Goal: Information Seeking & Learning: Learn about a topic

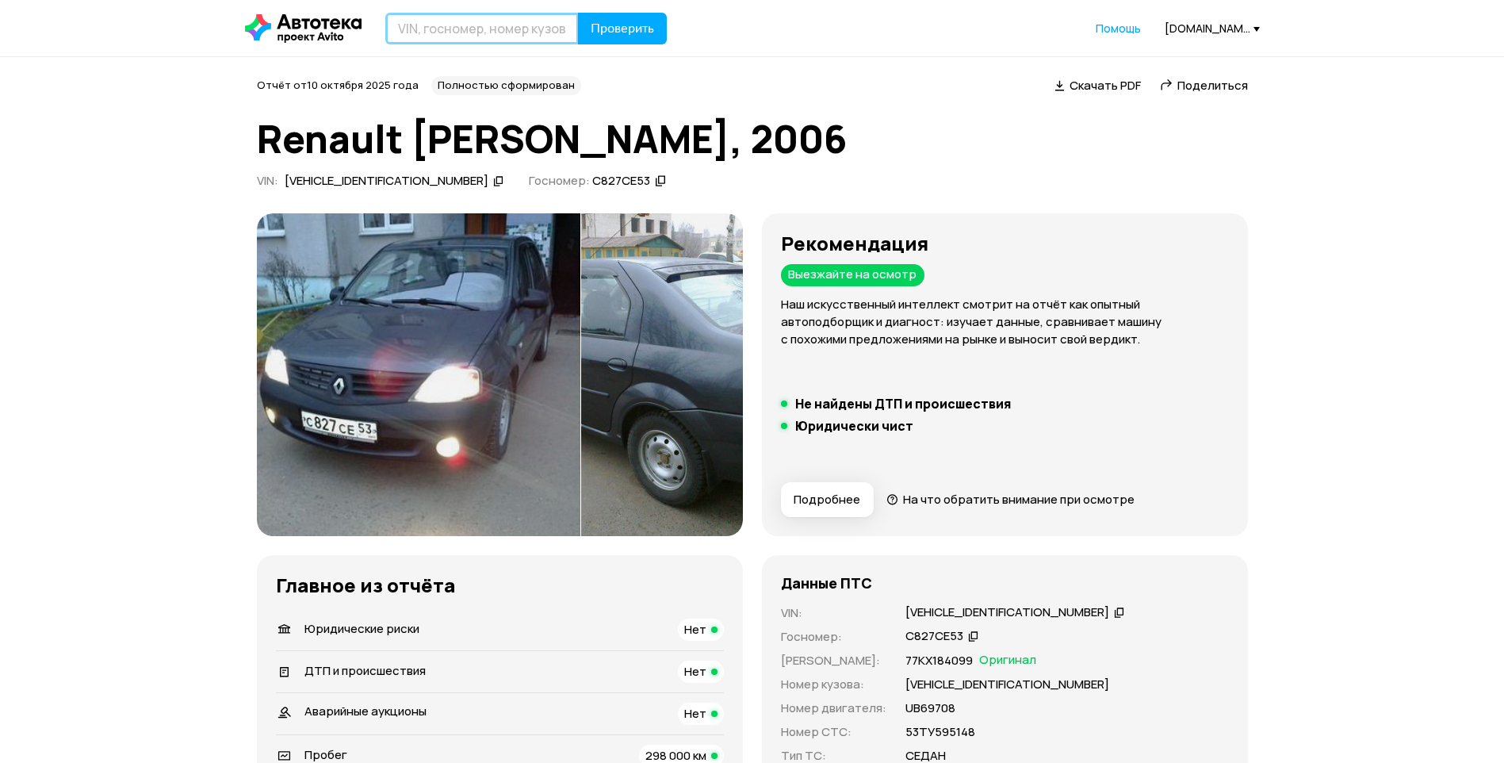
click at [496, 29] on input "text" at bounding box center [481, 29] width 193 height 32
paste input "WAUZZZ4BZYN023598"
type input "WAUZZZ4BZYN023598"
click at [633, 19] on button "Проверить" at bounding box center [622, 29] width 89 height 32
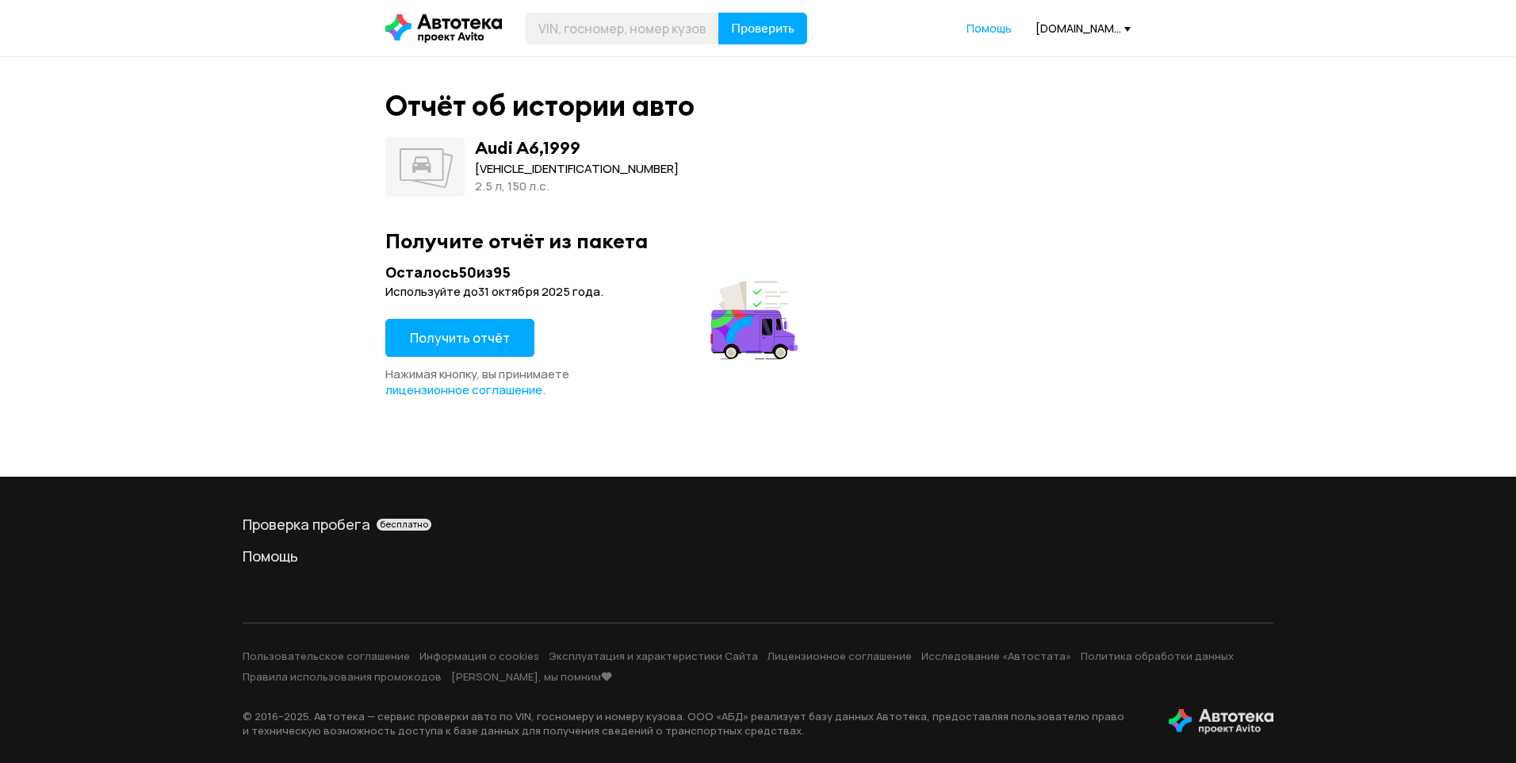
click at [524, 329] on button "Получить отчёт" at bounding box center [459, 338] width 149 height 38
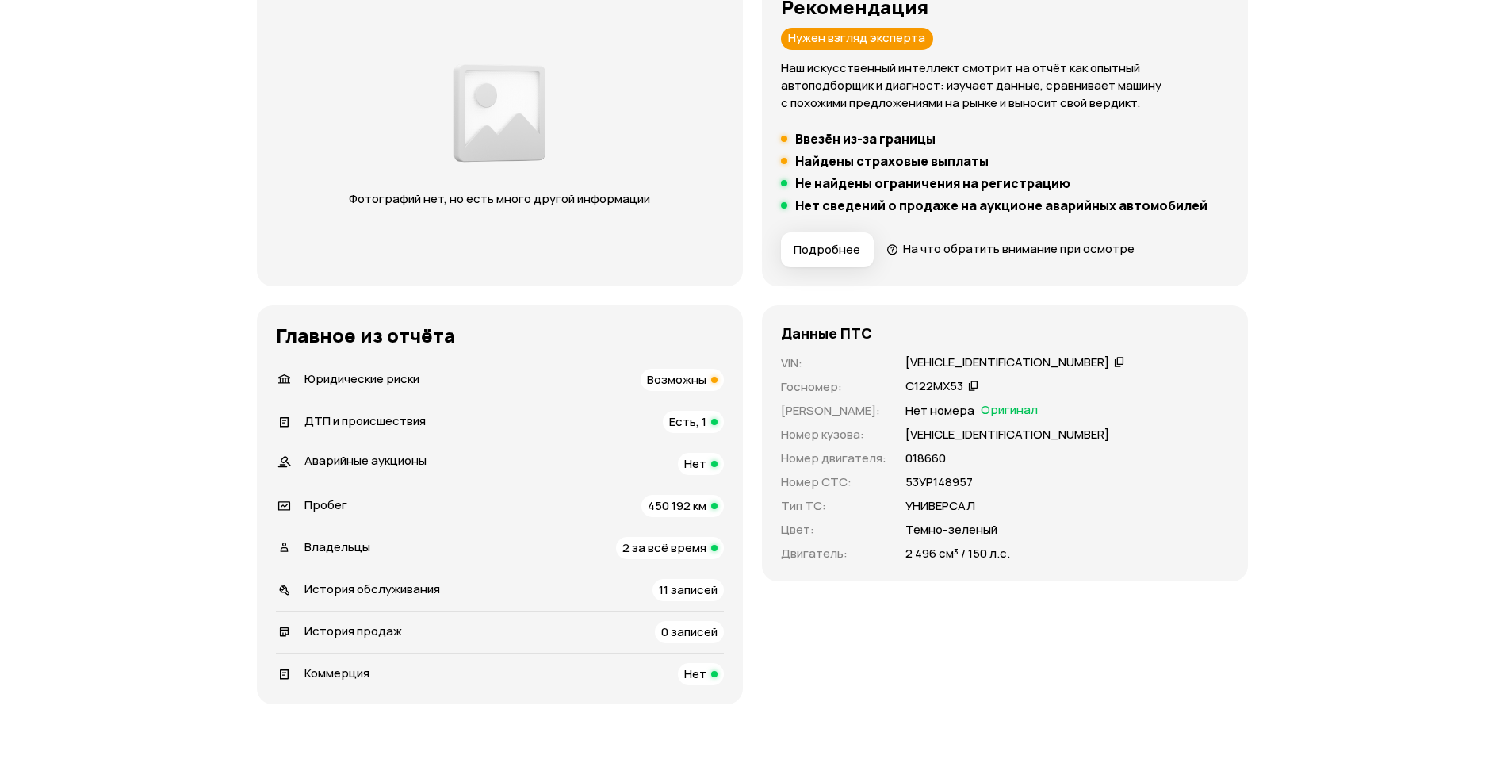
scroll to position [238, 0]
click at [400, 382] on span "Юридические риски" at bounding box center [361, 377] width 115 height 17
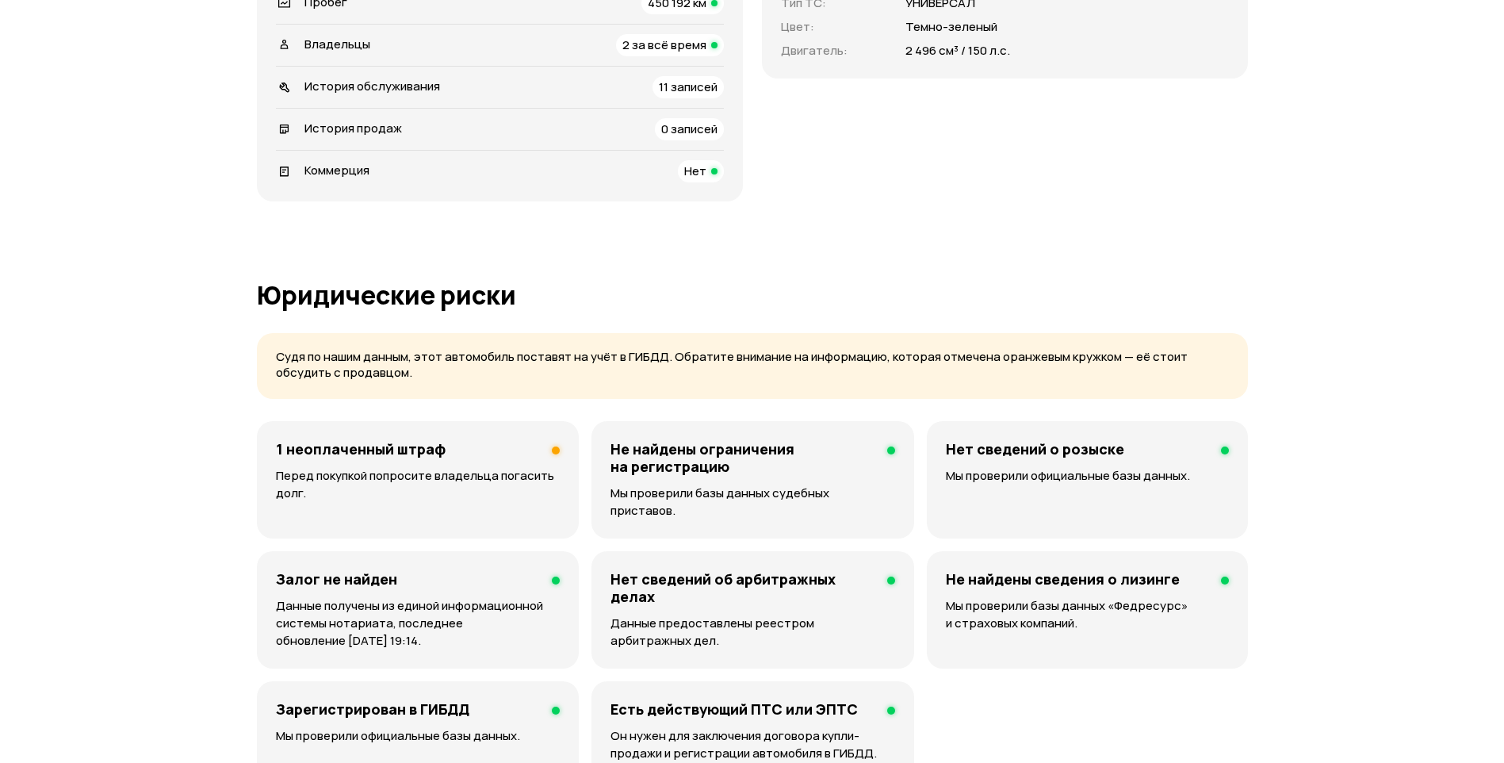
scroll to position [0, 0]
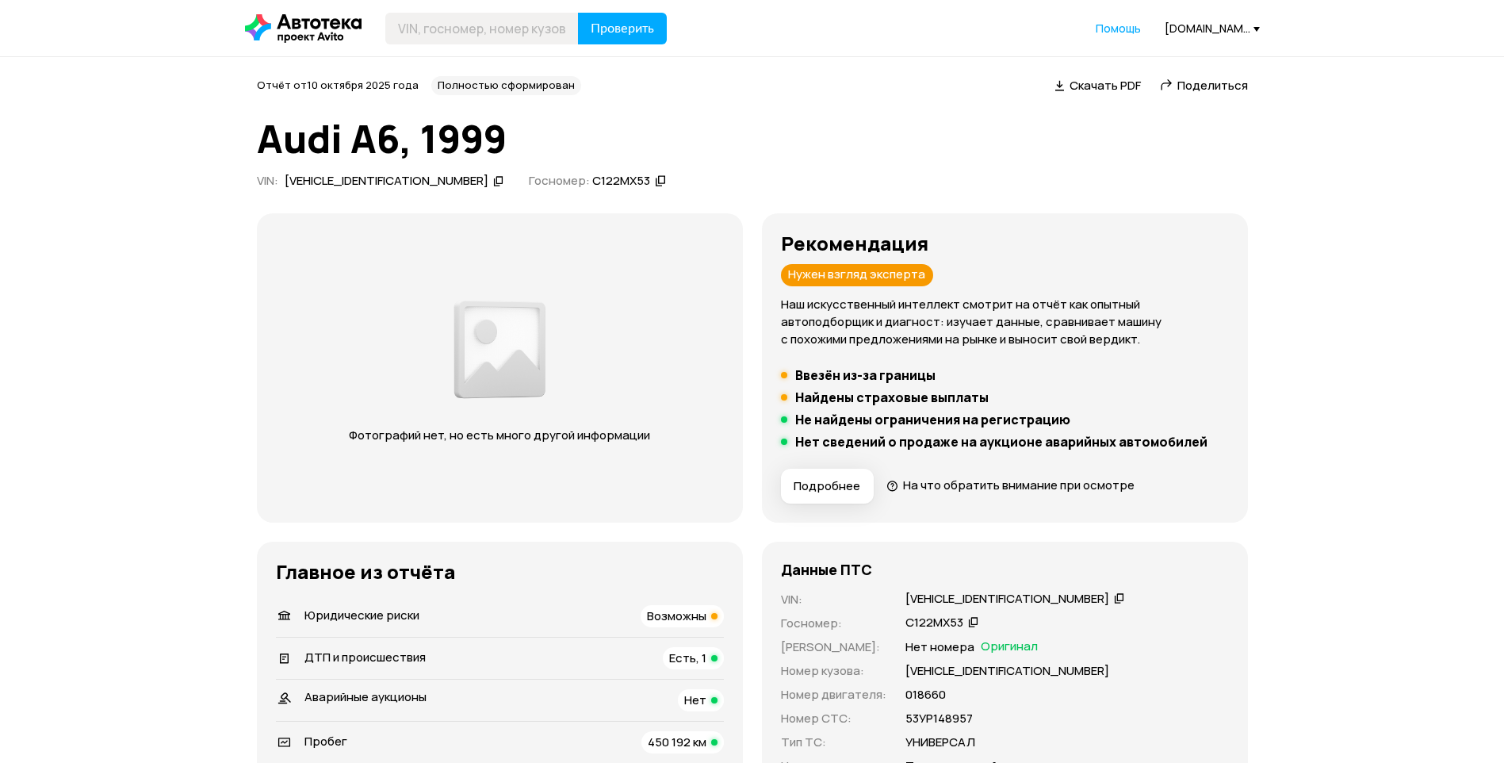
drag, startPoint x: 720, startPoint y: 610, endPoint x: 557, endPoint y: 316, distance: 336.0
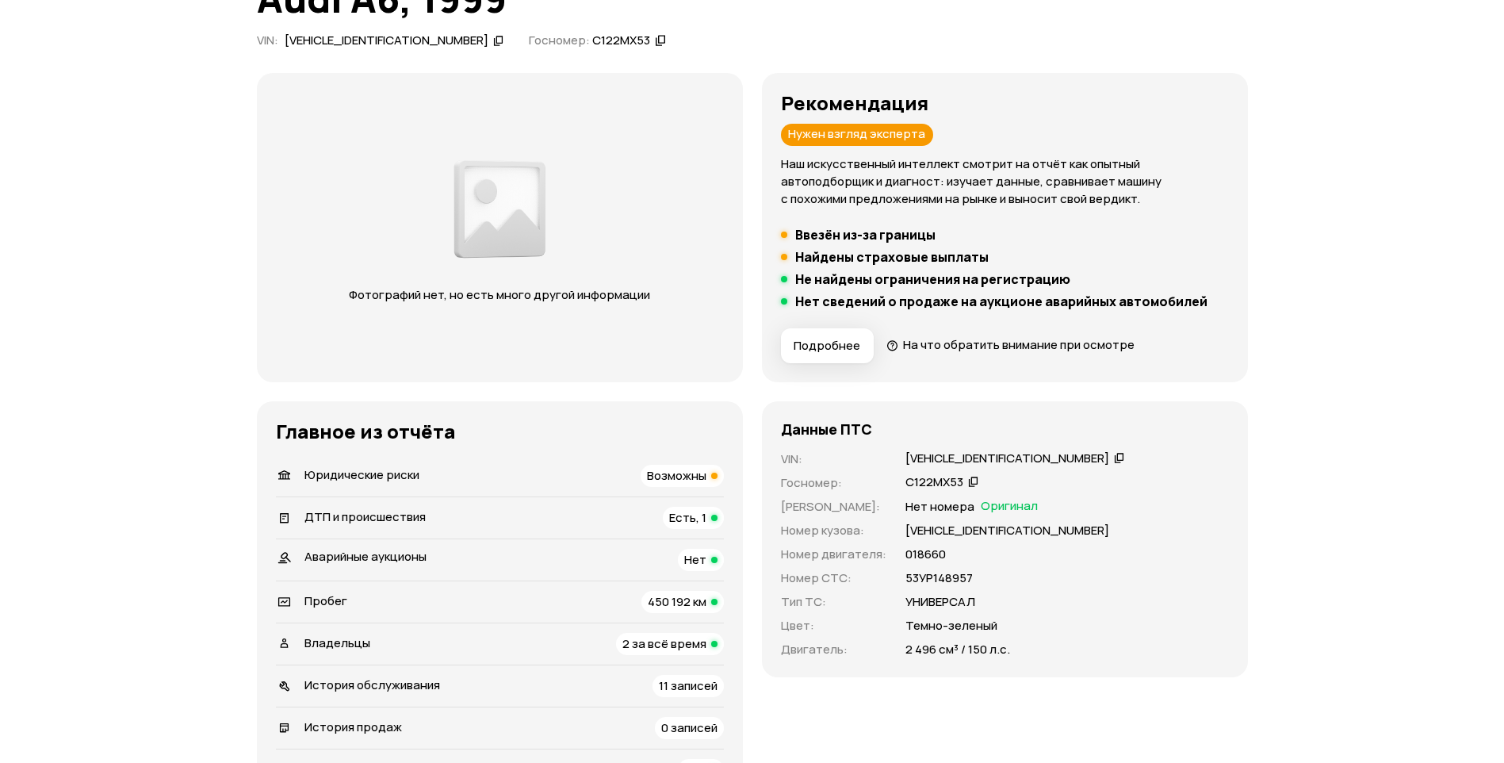
scroll to position [317, 0]
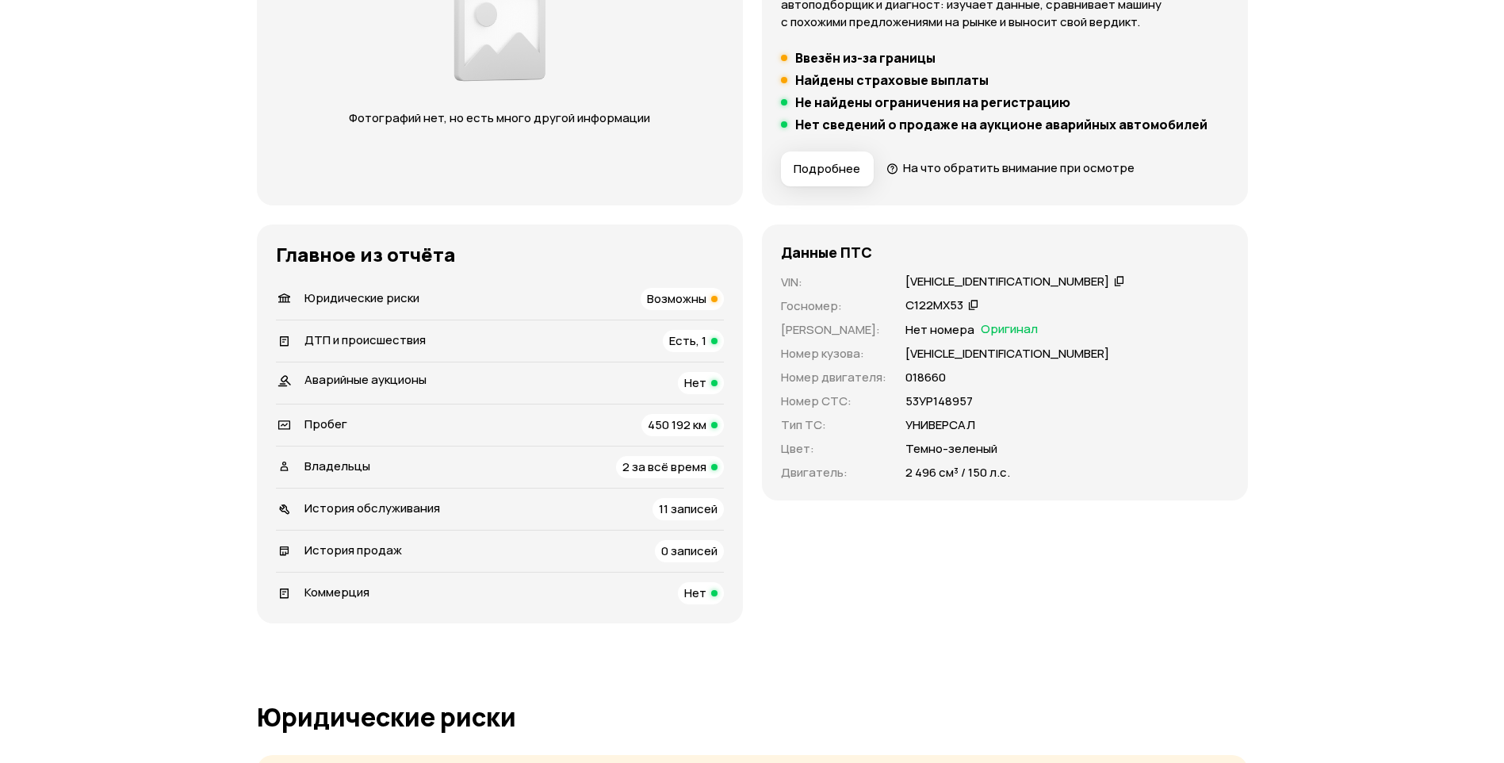
click at [859, 592] on div "Данные ПТС VIN : WAUZZZ4BZYN023598   Госномер : С122МХ53   Номер ПТС : Нет номе…" at bounding box center [1005, 423] width 486 height 399
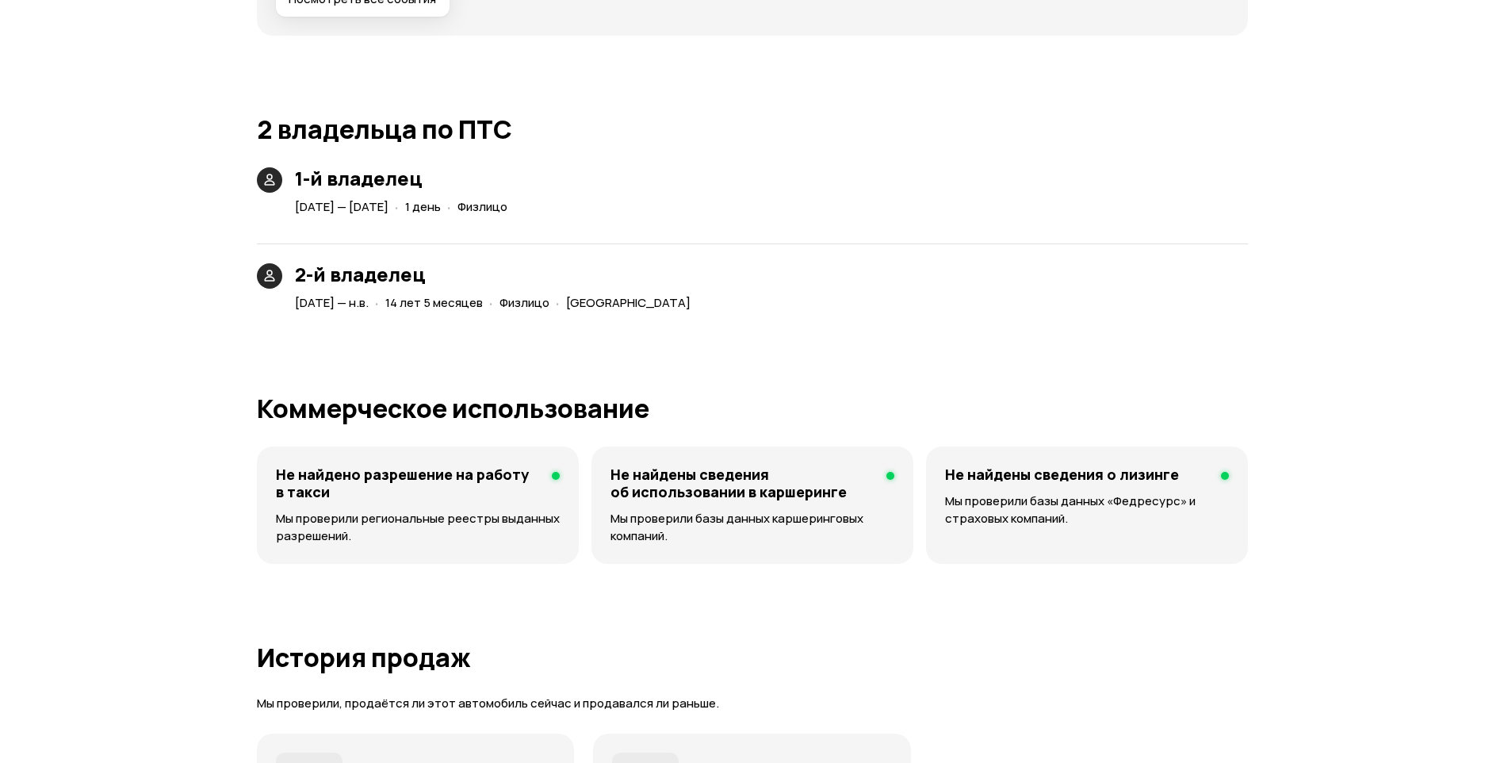
scroll to position [1461, 0]
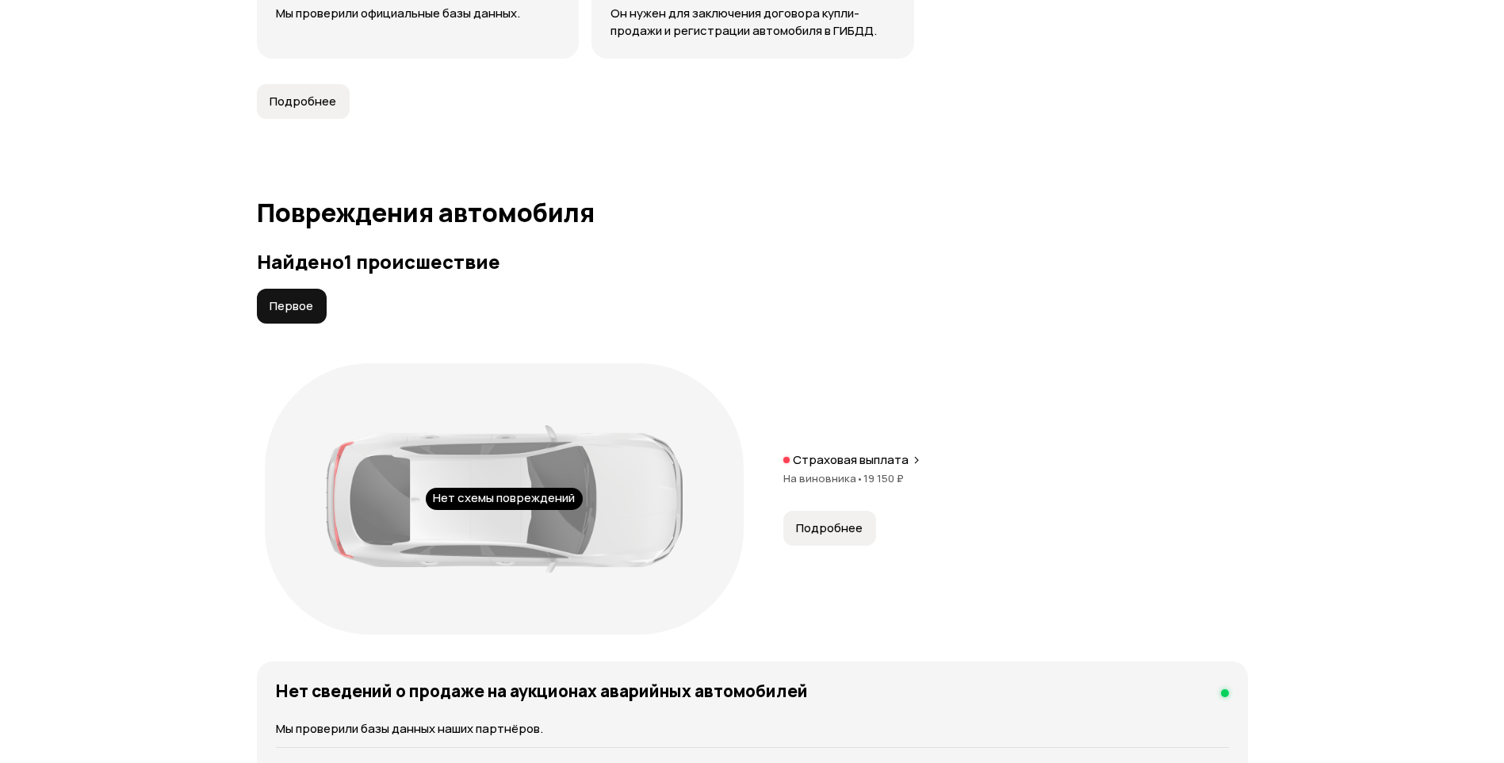
drag, startPoint x: 769, startPoint y: 572, endPoint x: 754, endPoint y: 234, distance: 338.0
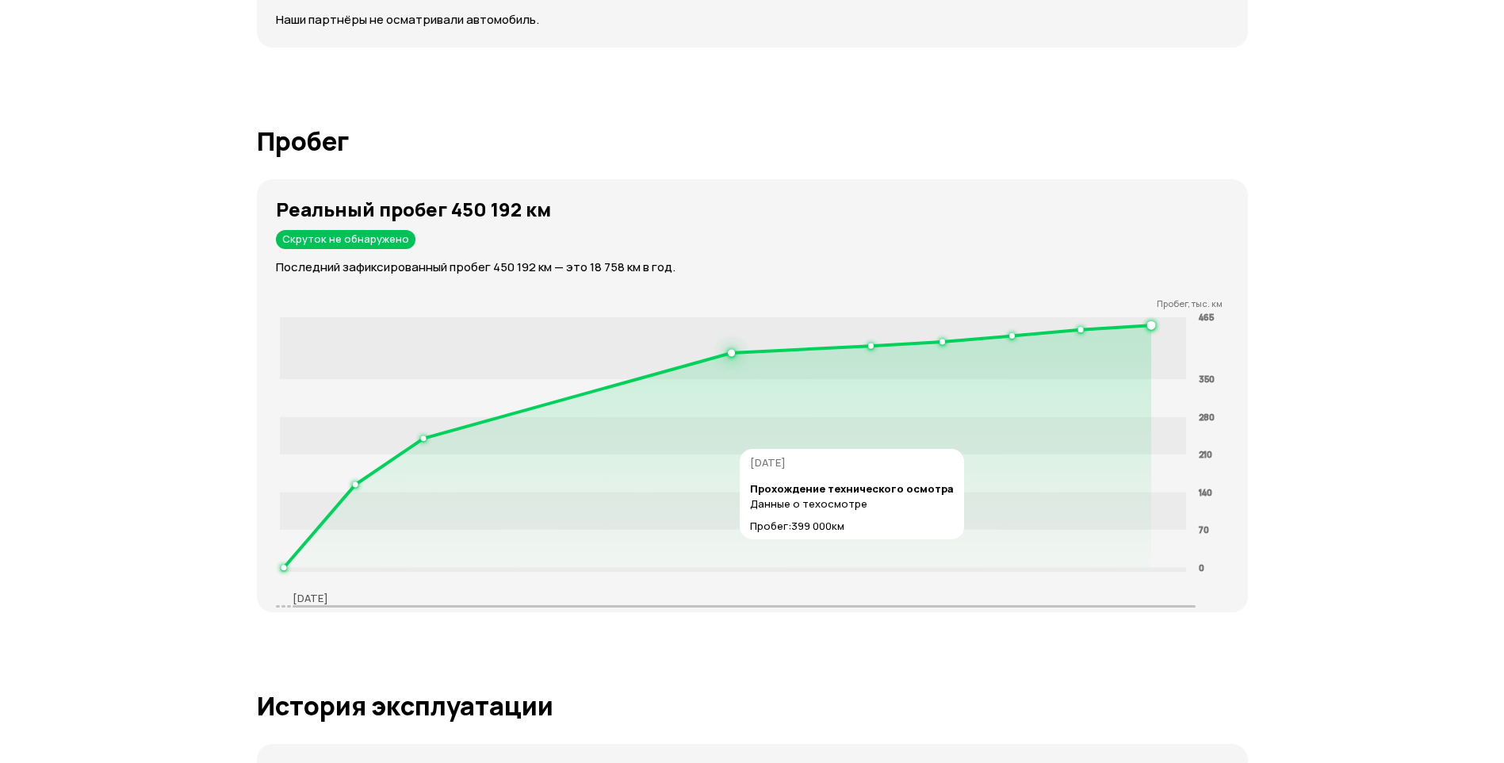
scroll to position [2378, 0]
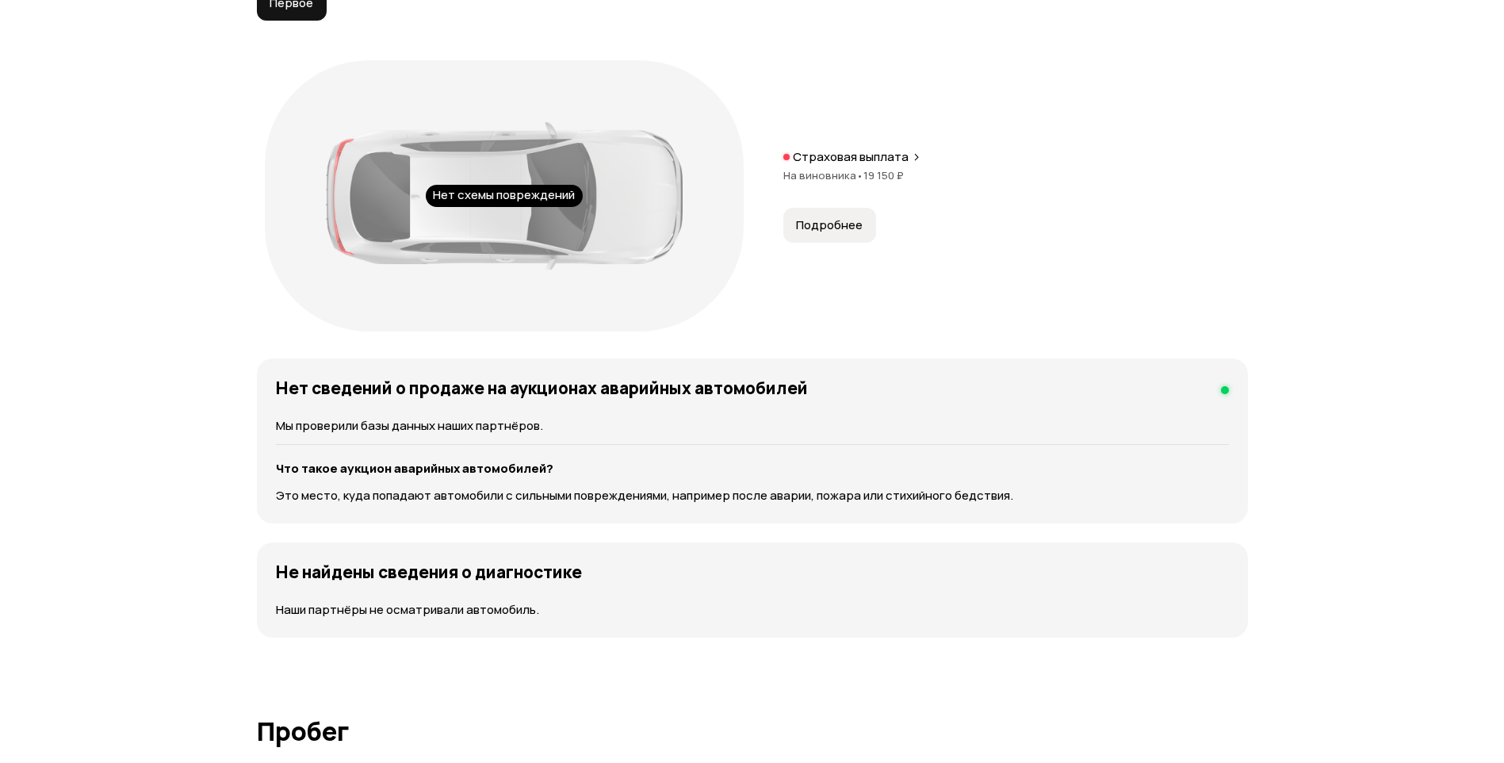
drag, startPoint x: 834, startPoint y: 186, endPoint x: 538, endPoint y: 52, distance: 324.6
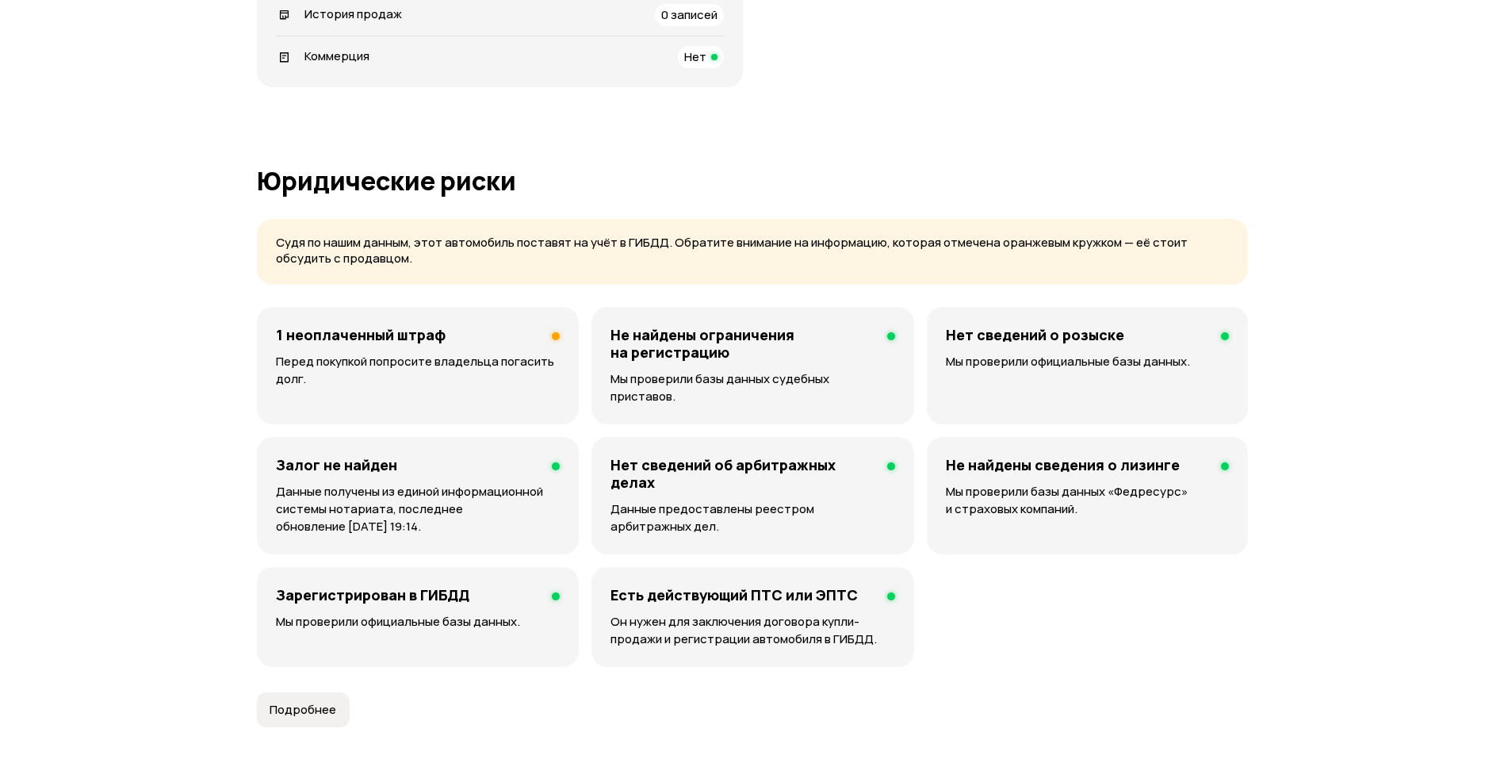
scroll to position [0, 0]
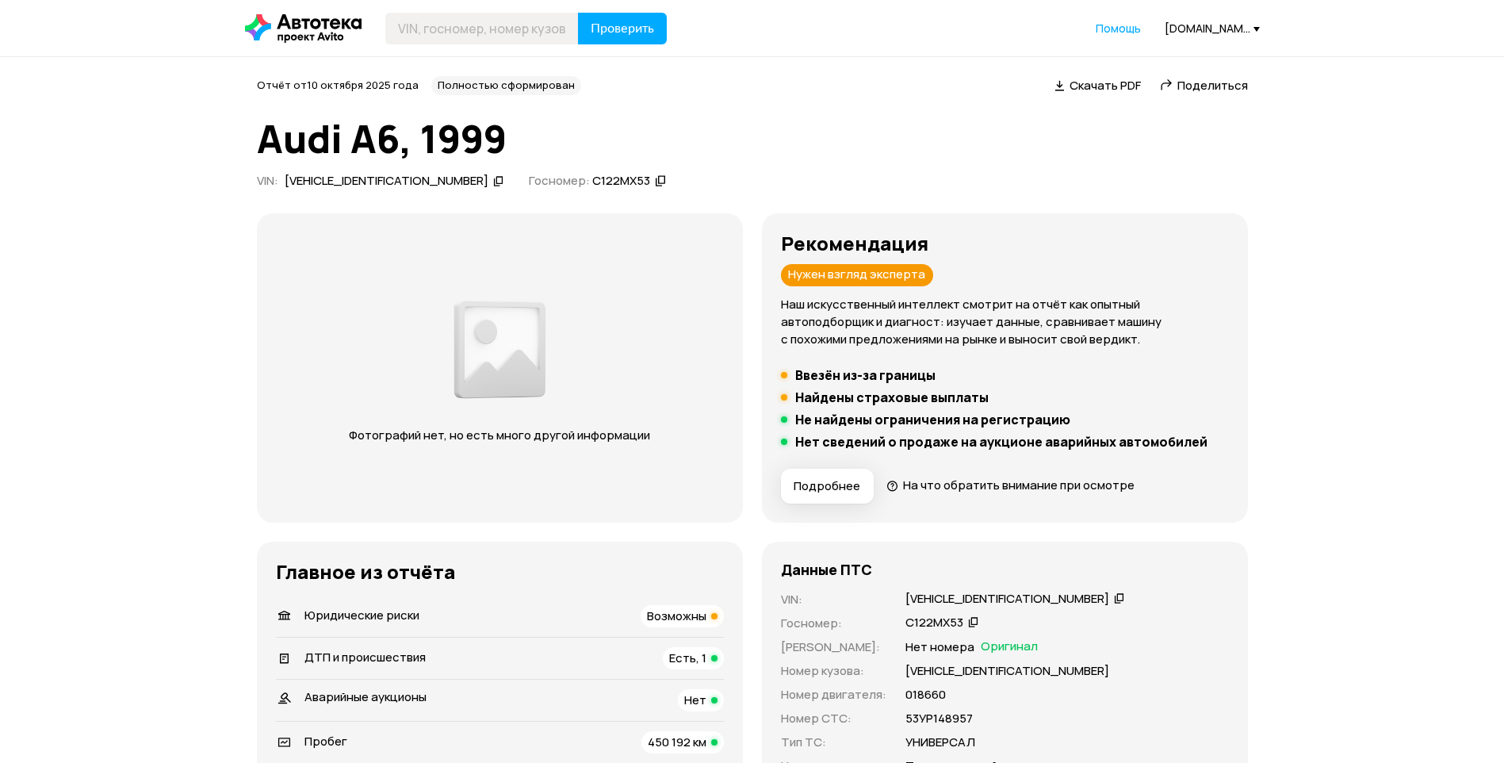
drag, startPoint x: 612, startPoint y: 533, endPoint x: 511, endPoint y: 231, distance: 317.6
click at [755, 109] on div "Отчёт от 10 октября 2025 года Полностью сформирован   Скачать PDF   Поделиться …" at bounding box center [752, 135] width 991 height 118
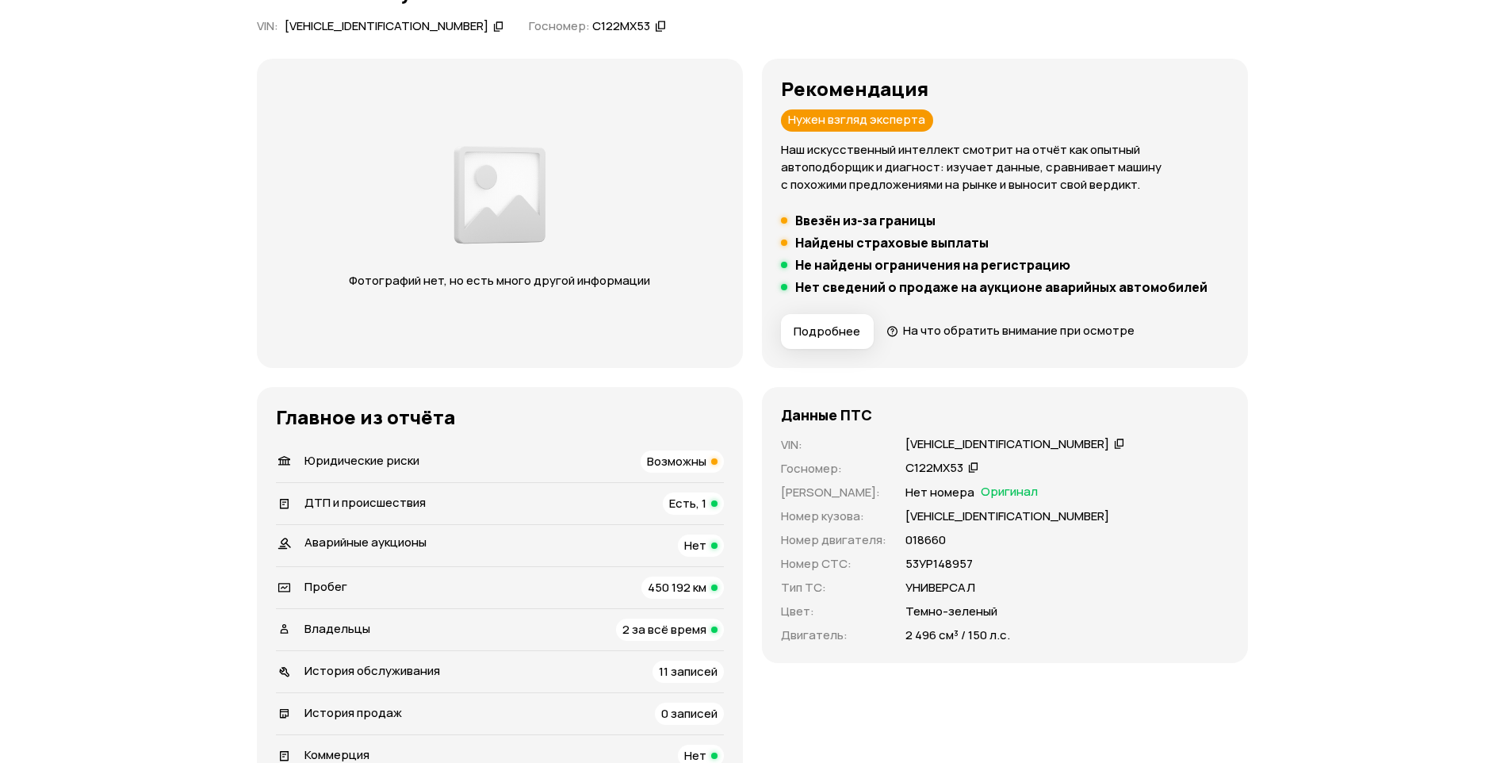
scroll to position [159, 0]
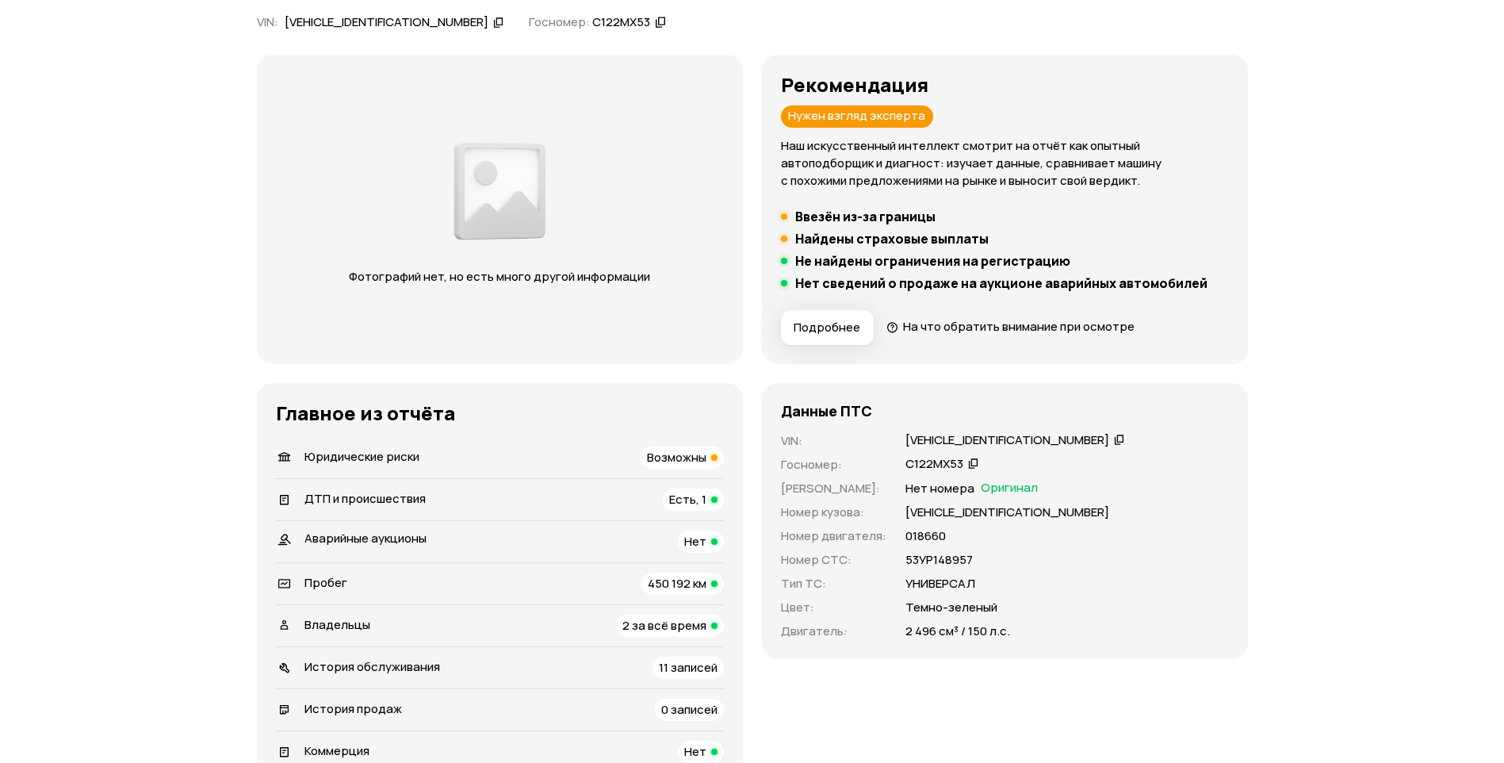
click at [837, 211] on h5 "Ввезён из-за границы" at bounding box center [865, 216] width 140 height 16
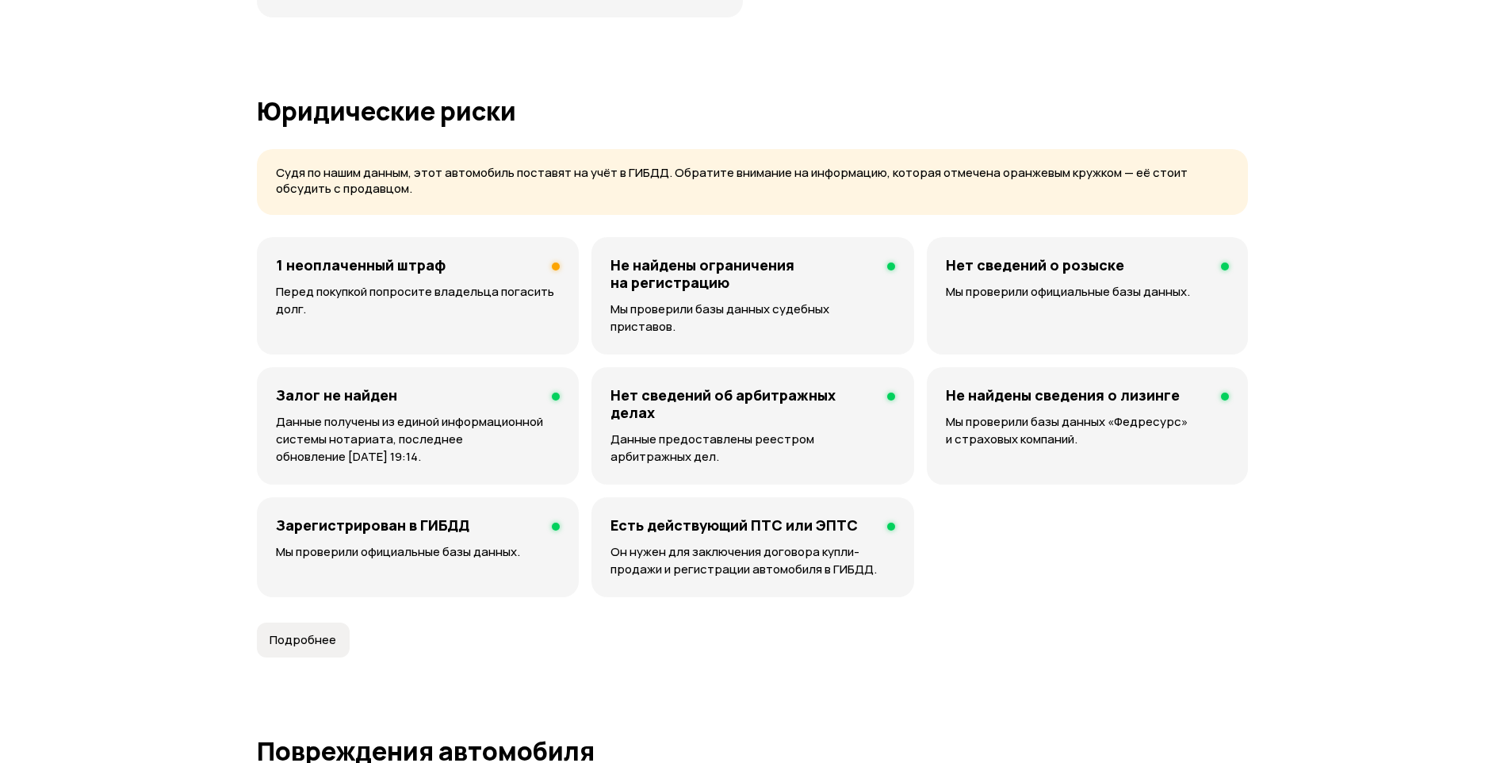
scroll to position [1031, 0]
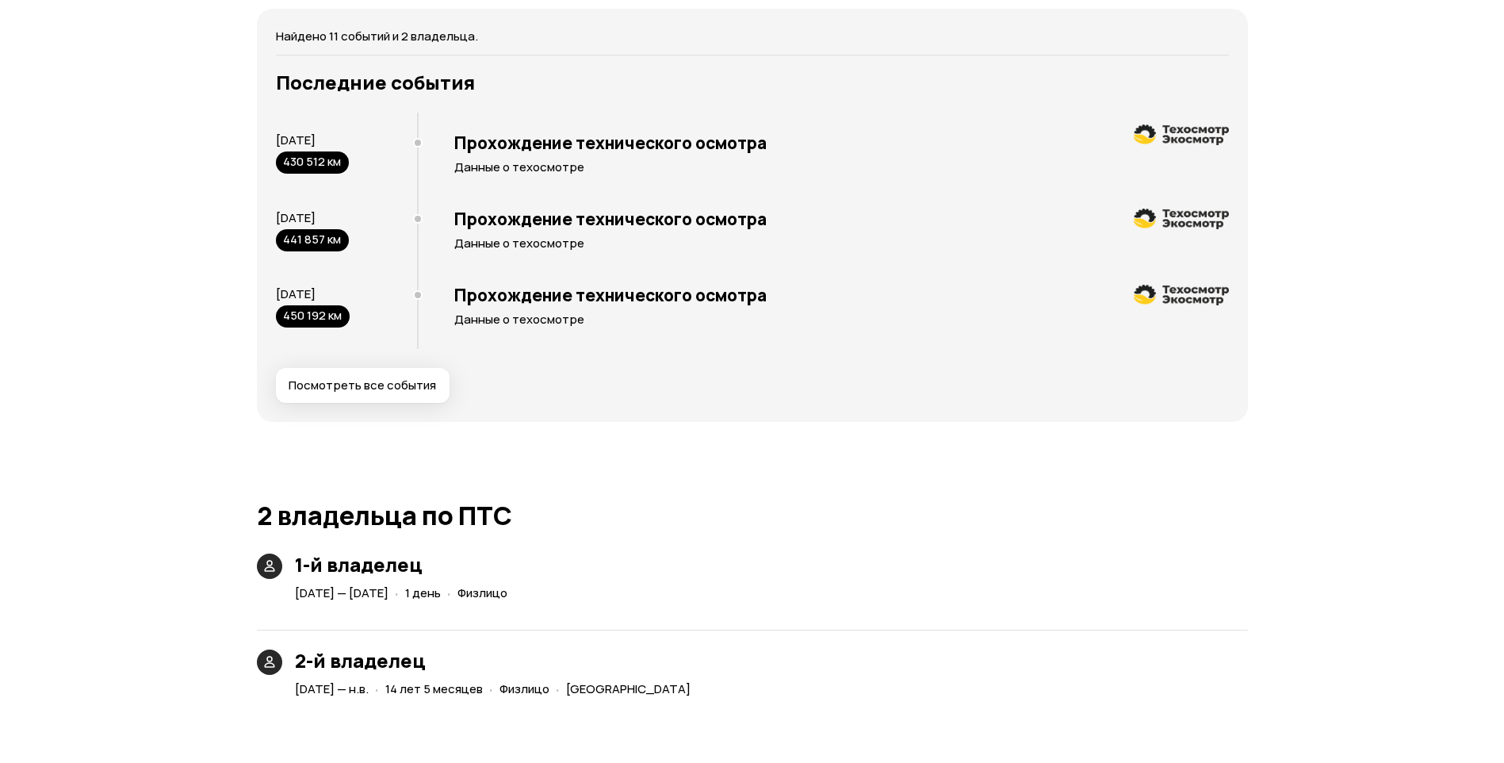
scroll to position [3092, 0]
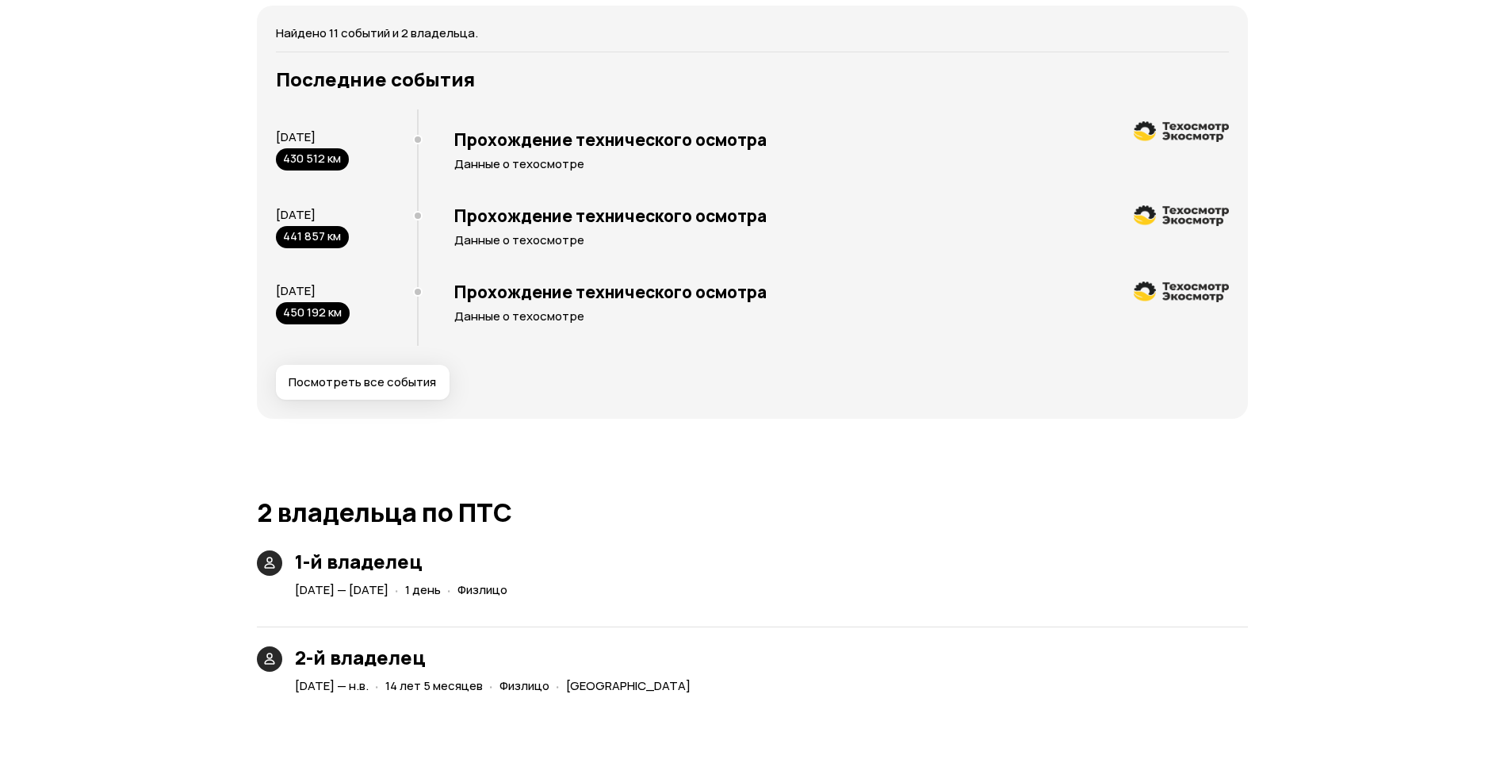
click at [388, 581] on span "28 мая 2011 — 28 мая 2011" at bounding box center [342, 589] width 94 height 17
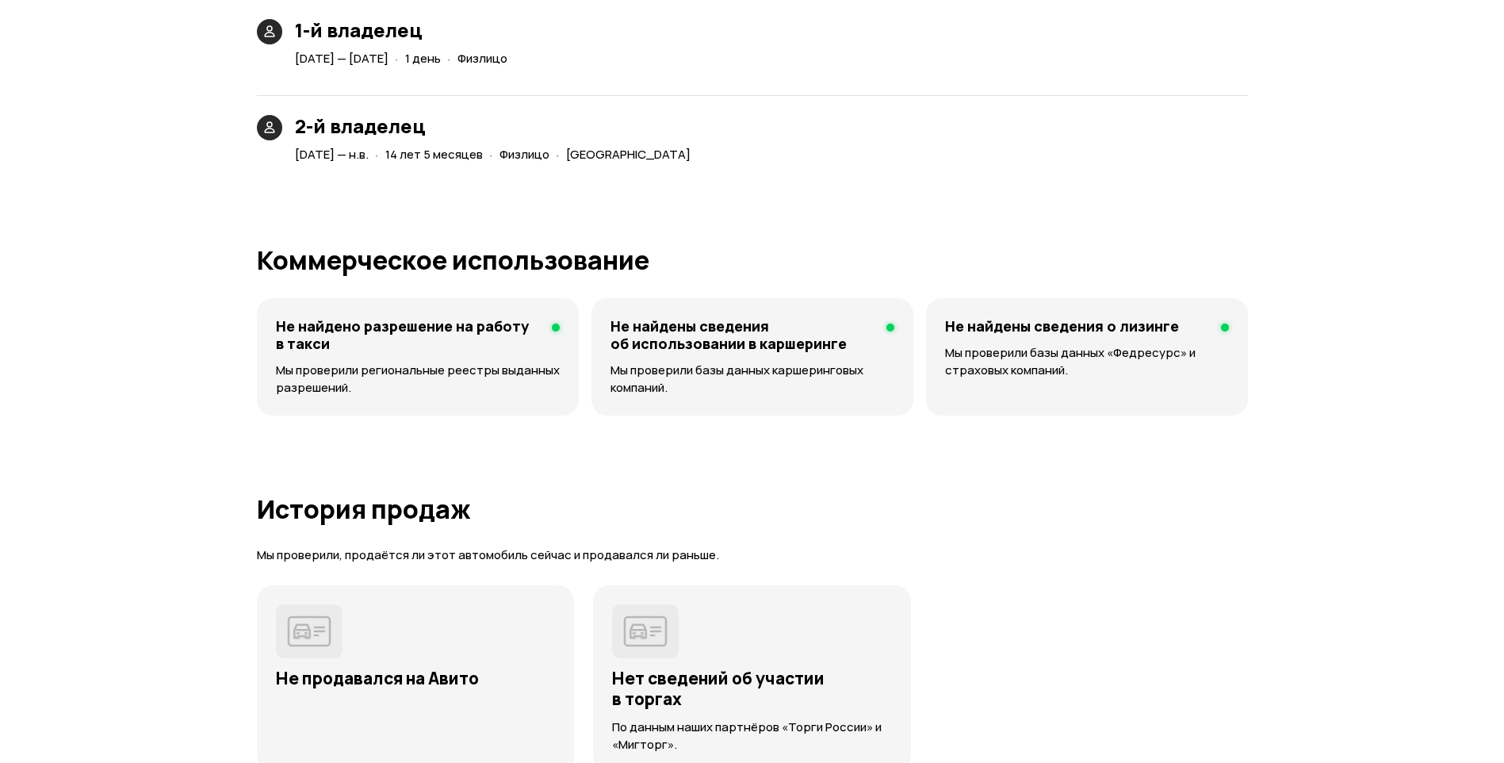
scroll to position [3647, 0]
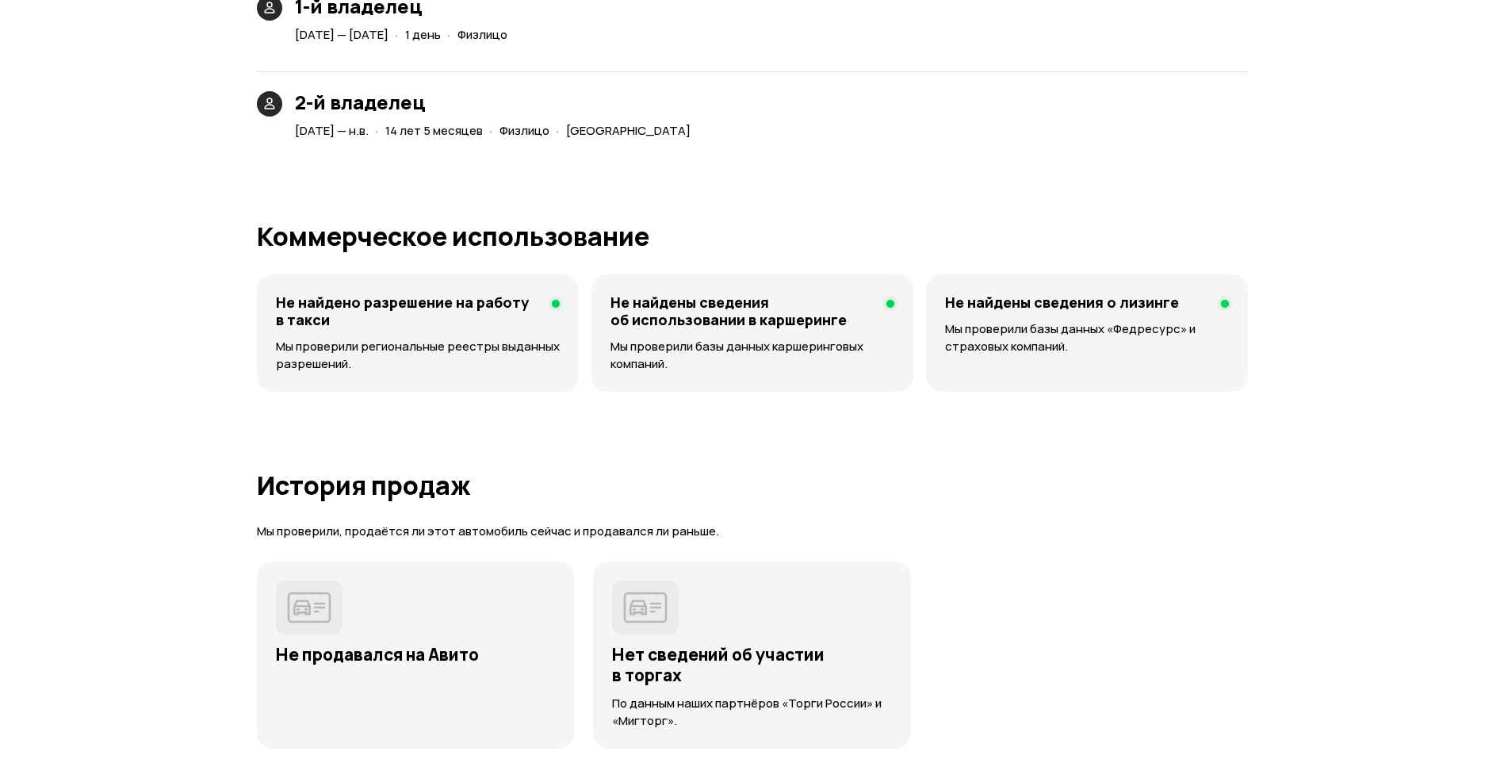
click at [1138, 561] on div "Не продавался на Авито Нет сведений об участии в торгах По данным наших партнёр…" at bounding box center [752, 654] width 991 height 187
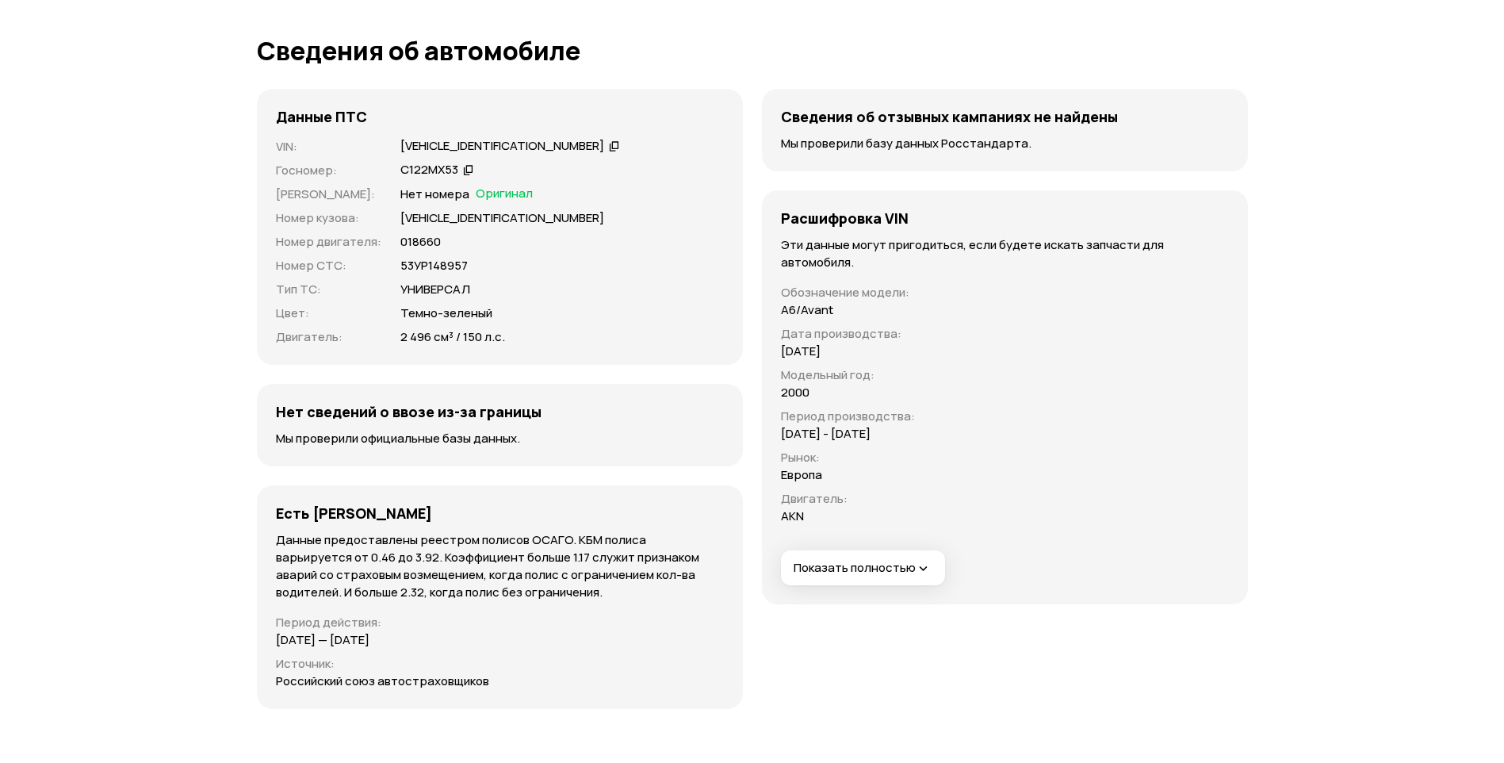
scroll to position [4757, 0]
